Goal: Find contact information: Obtain details needed to contact an individual or organization

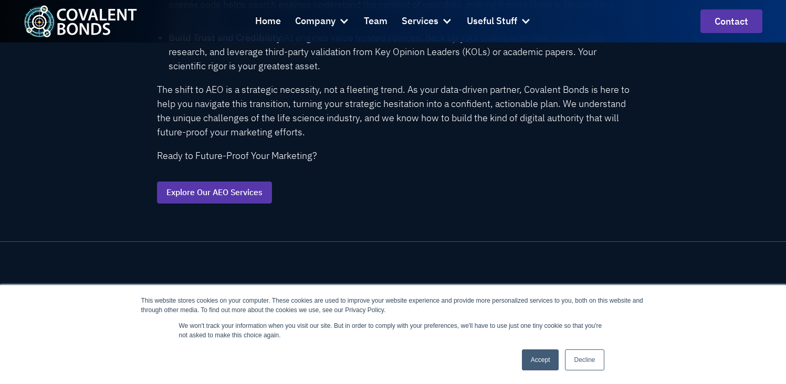
scroll to position [917, 0]
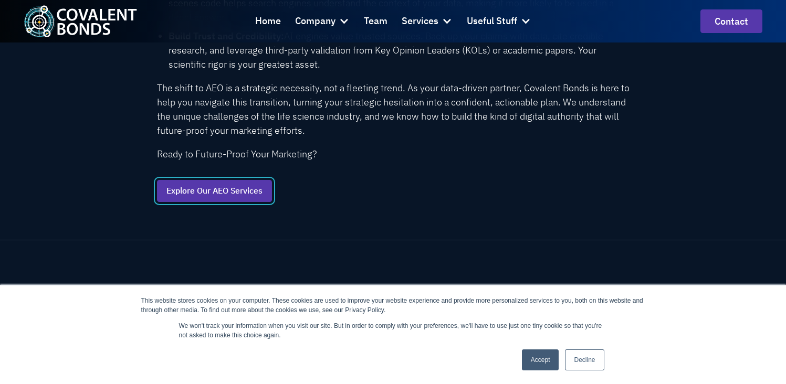
click at [246, 198] on link "Explore Our AEO Services" at bounding box center [214, 191] width 115 height 22
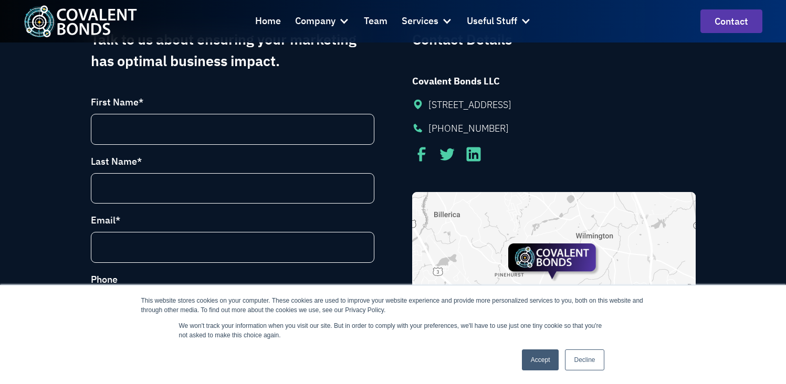
scroll to position [5, 0]
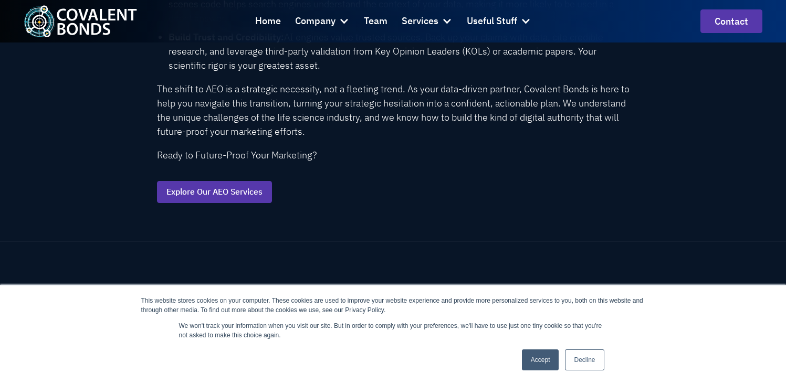
scroll to position [917, 0]
